Goal: Task Accomplishment & Management: Complete application form

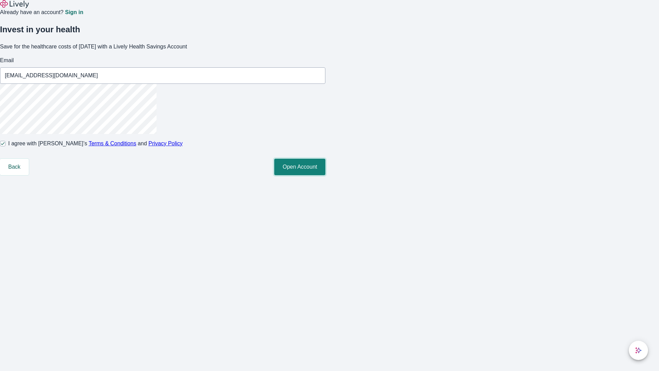
click at [325, 175] on button "Open Account" at bounding box center [299, 167] width 51 height 16
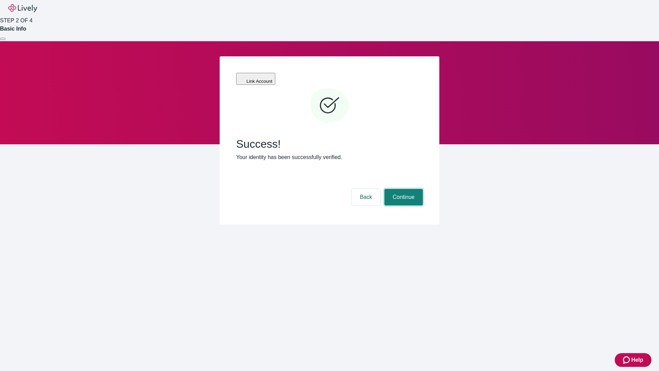
click at [403, 189] on button "Continue" at bounding box center [403, 197] width 38 height 16
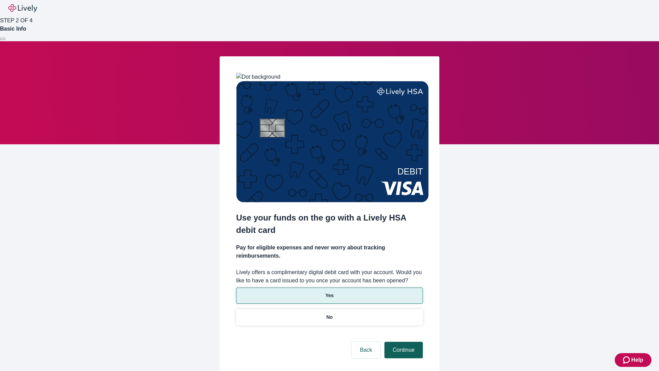
click at [329, 292] on p "Yes" at bounding box center [329, 295] width 8 height 7
click at [403, 342] on button "Continue" at bounding box center [403, 350] width 38 height 16
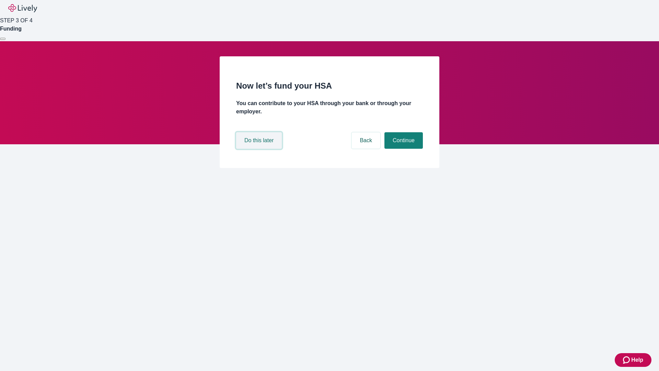
click at [260, 149] on button "Do this later" at bounding box center [259, 140] width 46 height 16
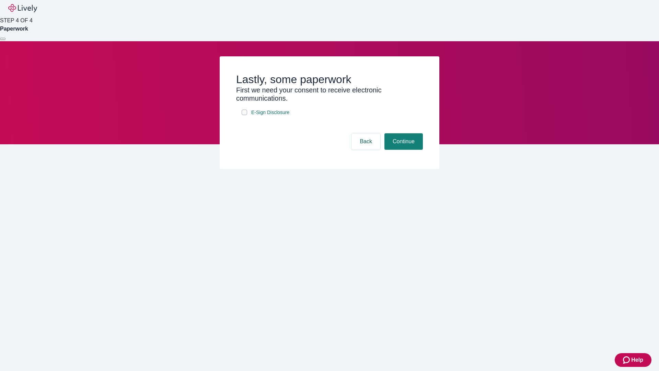
click at [244, 115] on input "E-Sign Disclosure" at bounding box center [244, 112] width 5 height 5
checkbox input "true"
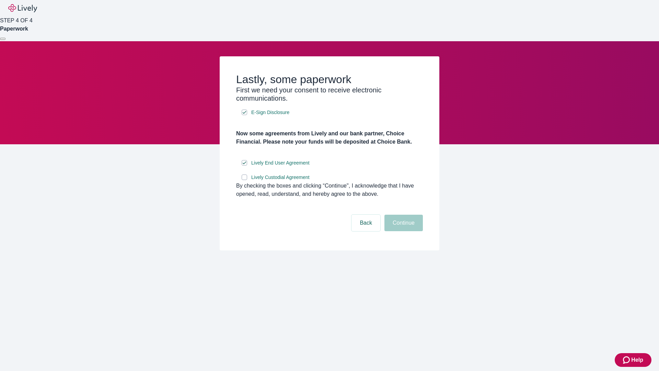
click at [244, 180] on input "Lively Custodial Agreement" at bounding box center [244, 176] width 5 height 5
checkbox input "true"
click at [403, 231] on button "Continue" at bounding box center [403, 223] width 38 height 16
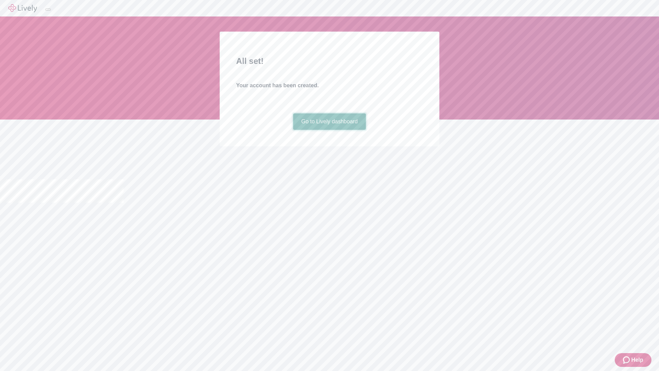
click at [329, 130] on link "Go to Lively dashboard" at bounding box center [329, 121] width 73 height 16
